Goal: Information Seeking & Learning: Find contact information

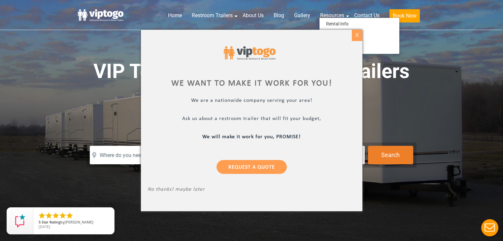
click at [355, 35] on div "X" at bounding box center [357, 35] width 10 height 11
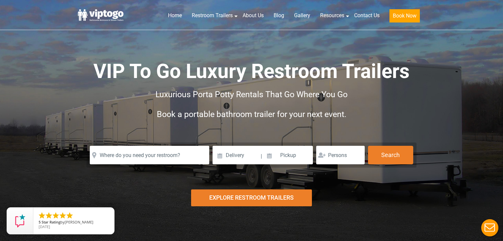
click at [36, 105] on div "Risk-Free Reservation! Free cancellation up to 48 hours before delivery. Book n…" at bounding box center [251, 120] width 503 height 241
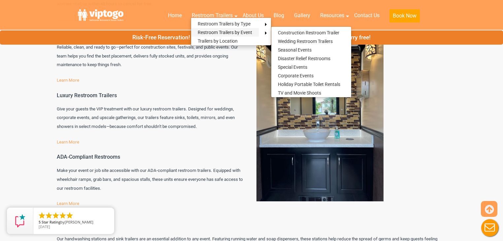
scroll to position [3345, 0]
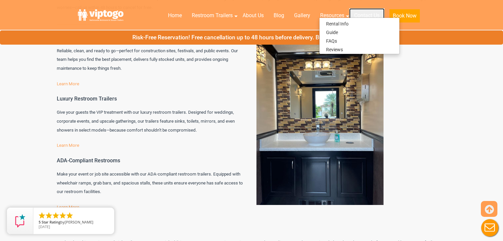
click at [368, 15] on link "Contact Us" at bounding box center [366, 15] width 35 height 15
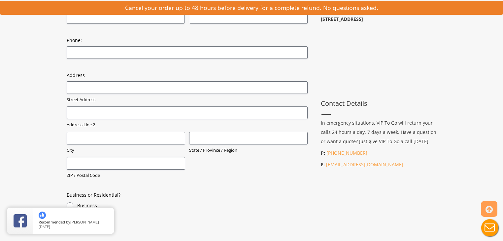
scroll to position [229, 0]
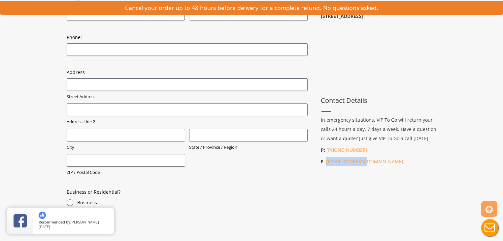
drag, startPoint x: 367, startPoint y: 161, endPoint x: 326, endPoint y: 165, distance: 41.5
click at [326, 165] on p "E: info@viptogo.com" at bounding box center [380, 161] width 119 height 9
copy link "[EMAIL_ADDRESS][DOMAIN_NAME]"
drag, startPoint x: 365, startPoint y: 148, endPoint x: 326, endPoint y: 149, distance: 38.3
click at [326, 149] on p "P: 866-769-8372" at bounding box center [380, 149] width 119 height 9
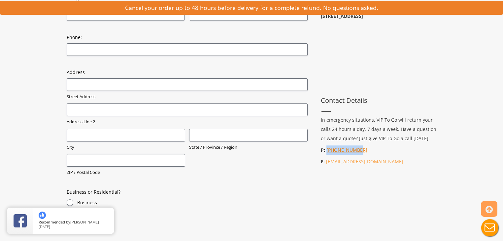
copy link "866-769-8372"
click at [267, 186] on div "Name: (Required) First Name Last Name Email: (Required) Company: Phone: (Requir…" at bounding box center [187, 141] width 241 height 372
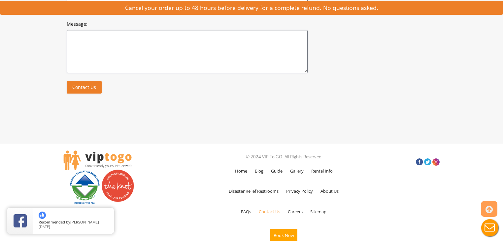
scroll to position [494, 0]
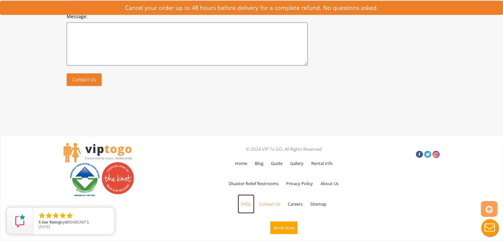
click at [255, 204] on link "FAQs" at bounding box center [246, 203] width 17 height 19
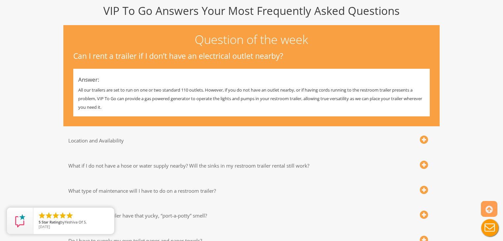
scroll to position [167, 0]
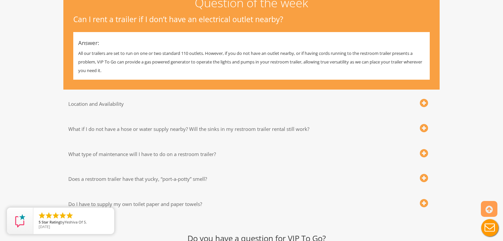
click at [339, 102] on h3 "Location and Availability" at bounding box center [235, 104] width 335 height 6
click at [422, 102] on span at bounding box center [424, 103] width 8 height 8
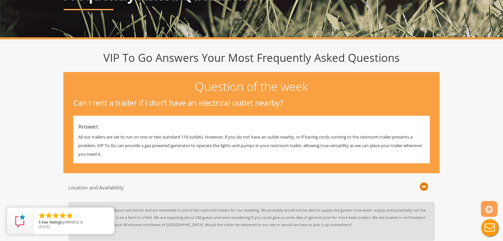
scroll to position [0, 0]
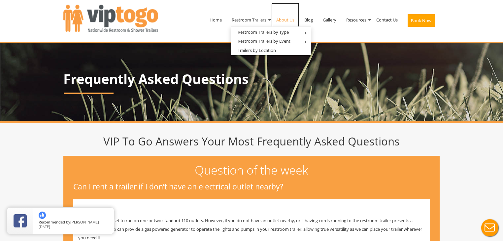
click at [280, 18] on link "About Us" at bounding box center [285, 20] width 28 height 34
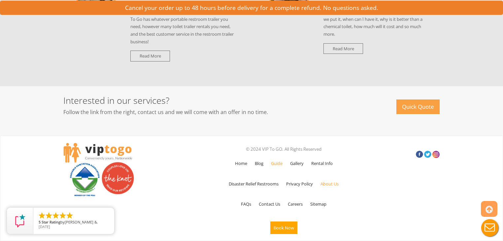
scroll to position [818, 0]
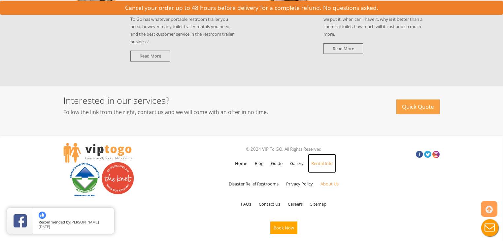
click at [328, 162] on link "Rental Info" at bounding box center [322, 163] width 28 height 19
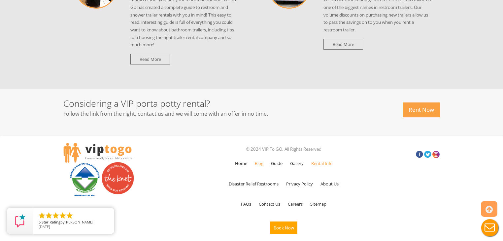
scroll to position [781, 0]
click at [276, 166] on link "Guide" at bounding box center [277, 163] width 18 height 19
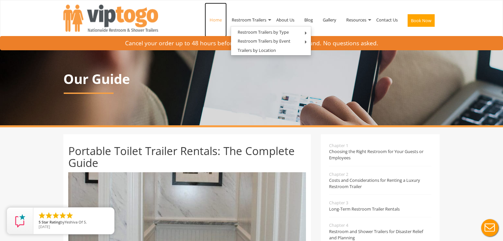
click at [205, 17] on link "Home" at bounding box center [216, 20] width 22 height 34
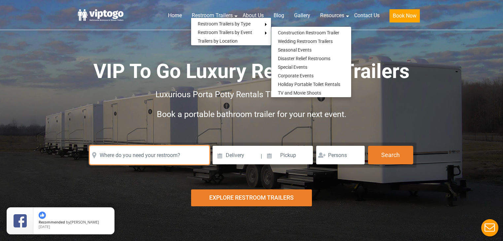
click at [187, 157] on input "text" at bounding box center [150, 155] width 120 height 18
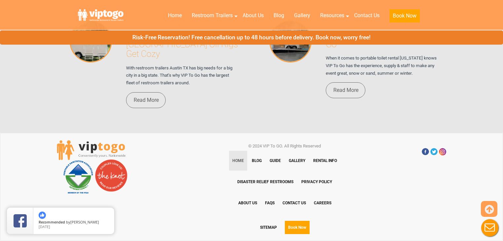
scroll to position [4625, 0]
click at [424, 148] on link at bounding box center [425, 151] width 7 height 7
